Goal: Contribute content

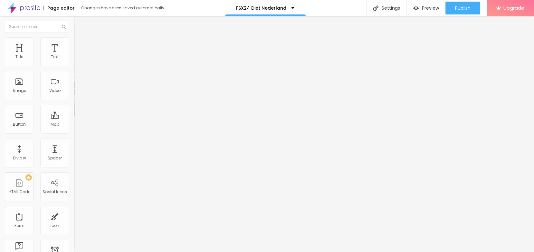
click at [74, 95] on button "button" at bounding box center [78, 92] width 9 height 7
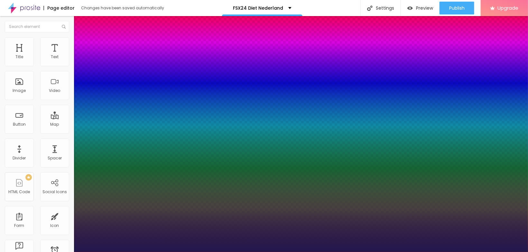
type input "1"
type input "22"
type input "1"
type input "24"
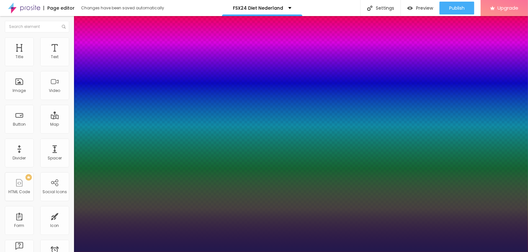
type input "24"
type input "1"
type input "25"
type input "1"
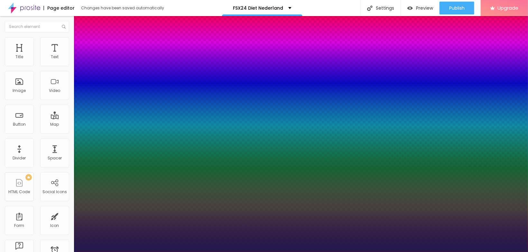
type input "26"
type input "1"
type input "27"
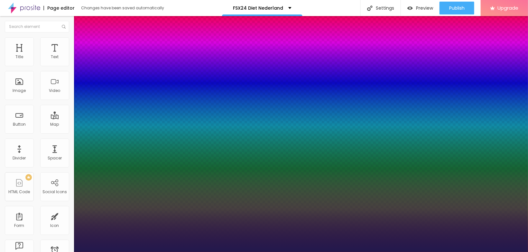
type input "1"
type input "28"
type input "1"
type input "30"
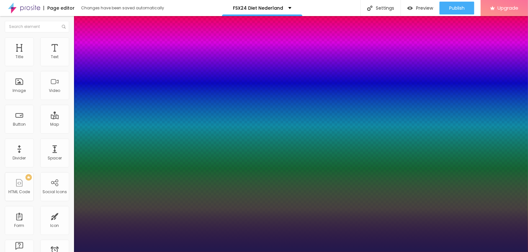
type input "30"
type input "1"
type input "31"
type input "1"
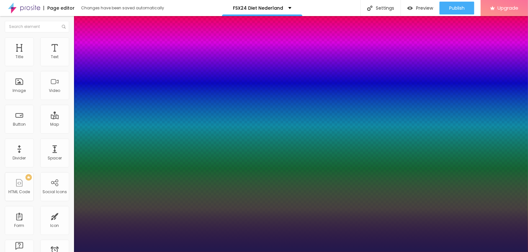
type input "32"
type input "1"
type input "33"
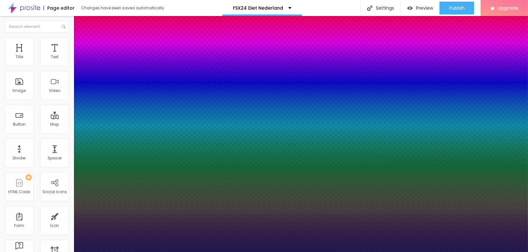
type input "1"
type input "32"
type input "1"
type input "30"
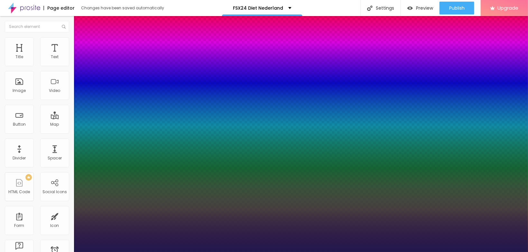
type input "30"
type input "1"
type input "28"
type input "1"
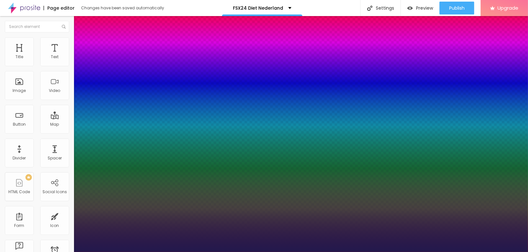
drag, startPoint x: 87, startPoint y: 180, endPoint x: 93, endPoint y: 176, distance: 7.1
type input "28"
type input "1"
click at [195, 252] on div at bounding box center [264, 252] width 528 height 0
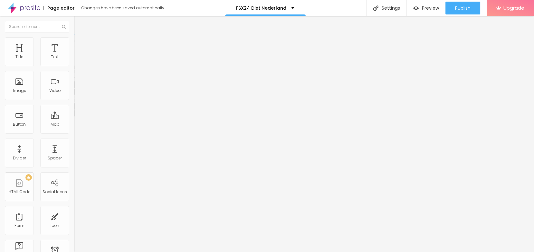
click at [74, 40] on li "Advanced" at bounding box center [111, 40] width 74 height 6
click at [74, 27] on button "Edit Title" at bounding box center [111, 23] width 74 height 15
click at [74, 55] on span "Add image" at bounding box center [87, 52] width 26 height 5
drag, startPoint x: 60, startPoint y: 95, endPoint x: 71, endPoint y: 97, distance: 10.9
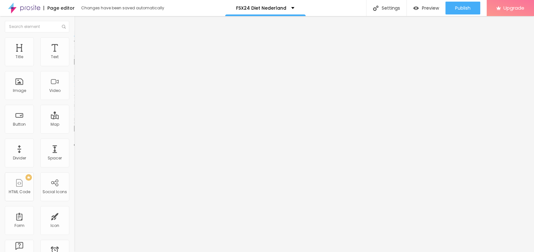
click at [74, 65] on input "text" at bounding box center [112, 62] width 77 height 6
paste input "[URL][DOMAIN_NAME]"
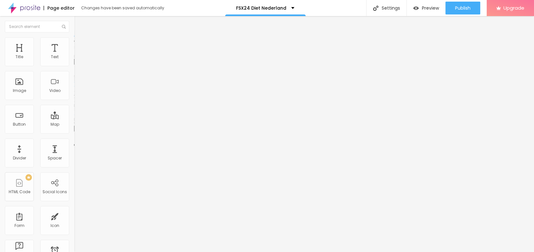
type input "[URL][DOMAIN_NAME]"
click at [74, 137] on div "URL https://" at bounding box center [111, 130] width 74 height 16
click at [74, 132] on input "https://" at bounding box center [112, 129] width 77 height 6
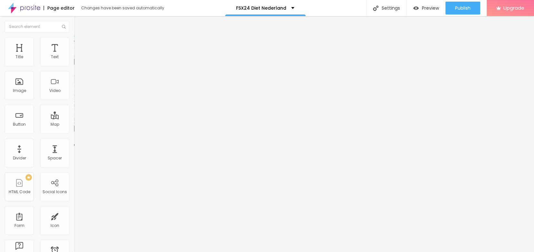
paste input "[DOMAIN_NAME][URL]"
type input "[URL][DOMAIN_NAME]"
click at [74, 65] on input "[URL][DOMAIN_NAME]" at bounding box center [112, 62] width 77 height 6
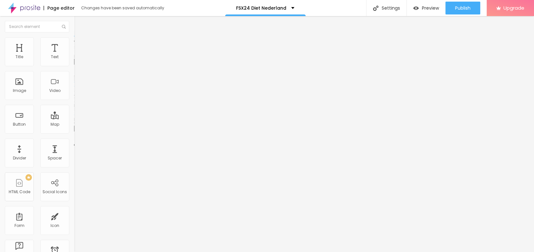
click at [74, 65] on input "[URL][DOMAIN_NAME]" at bounding box center [112, 62] width 77 height 6
paste input "FSX24 Diet"
type input "FSX24 Diet NL"
click at [74, 42] on li "Style" at bounding box center [111, 40] width 74 height 6
type input "90"
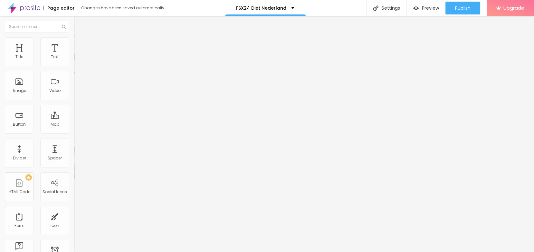
type input "90"
type input "85"
type input "80"
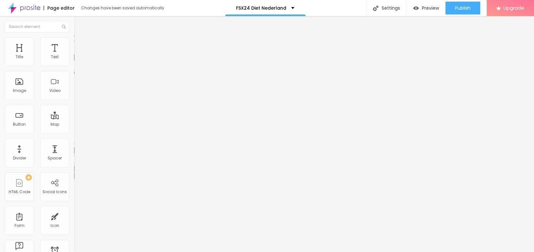
type input "75"
type input "70"
type input "65"
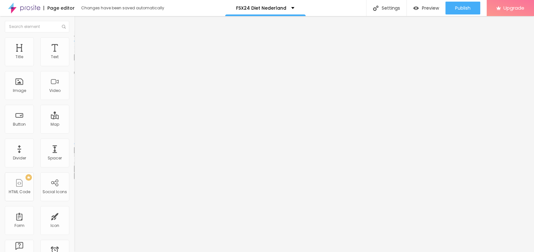
type input "65"
type input "60"
type input "55"
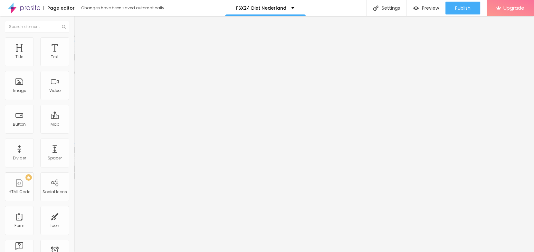
type input "50"
type input "45"
type input "40"
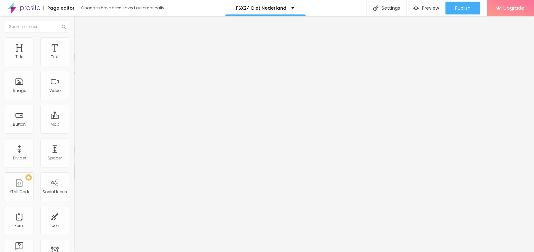
drag, startPoint x: 61, startPoint y: 69, endPoint x: 28, endPoint y: 70, distance: 32.5
type input "40"
click at [74, 66] on input "range" at bounding box center [95, 63] width 42 height 5
click at [8, 15] on img at bounding box center [24, 8] width 32 height 16
click at [79, 24] on img "button" at bounding box center [81, 23] width 5 height 5
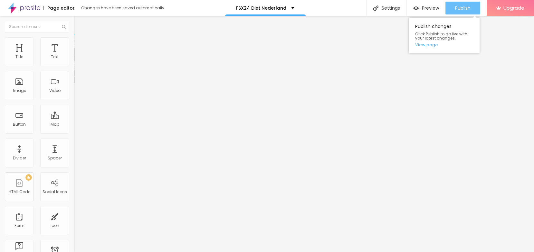
click at [462, 8] on span "Publish" at bounding box center [462, 7] width 15 height 5
